Goal: Complete application form

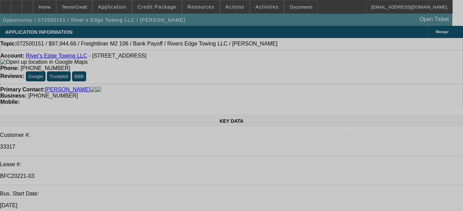
select select "0"
select select "2"
select select "0"
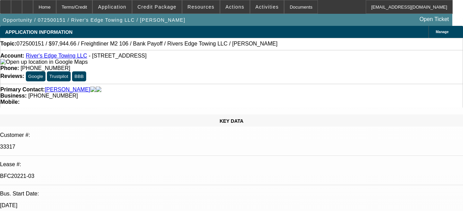
select select "2"
select select "0"
select select "2"
select select "0"
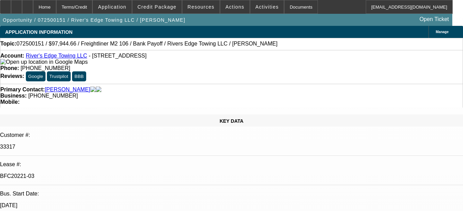
select select "0"
select select "1"
select select "2"
select select "6"
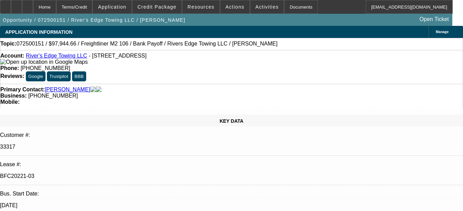
select select "1"
select select "2"
select select "6"
select select "1"
select select "2"
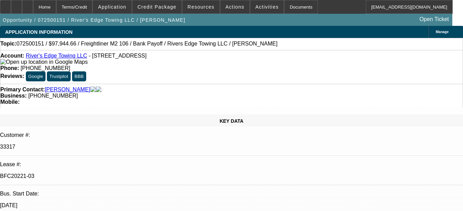
select select "6"
select select "1"
select select "6"
click at [286, 9] on div "Documents" at bounding box center [301, 7] width 34 height 14
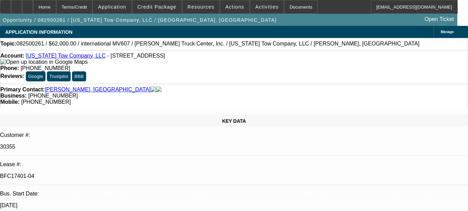
select select "0"
select select "2"
select select "0"
select select "6"
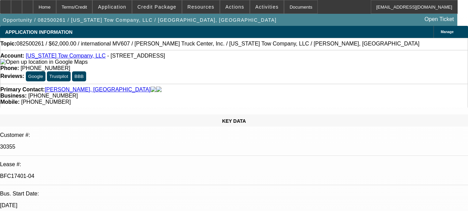
select select "0"
select select "2"
select select "0"
select select "6"
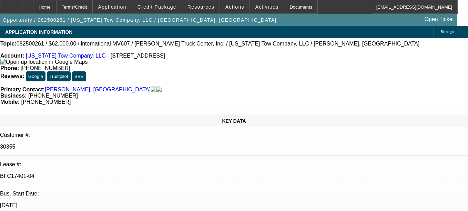
select select "0"
select select "2"
select select "0"
select select "6"
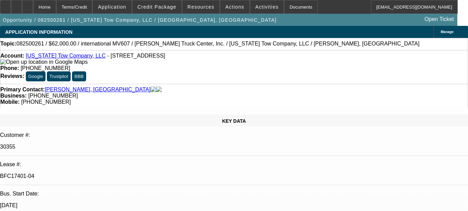
select select "0"
select select "2"
select select "0"
select select "6"
